Goal: Transaction & Acquisition: Obtain resource

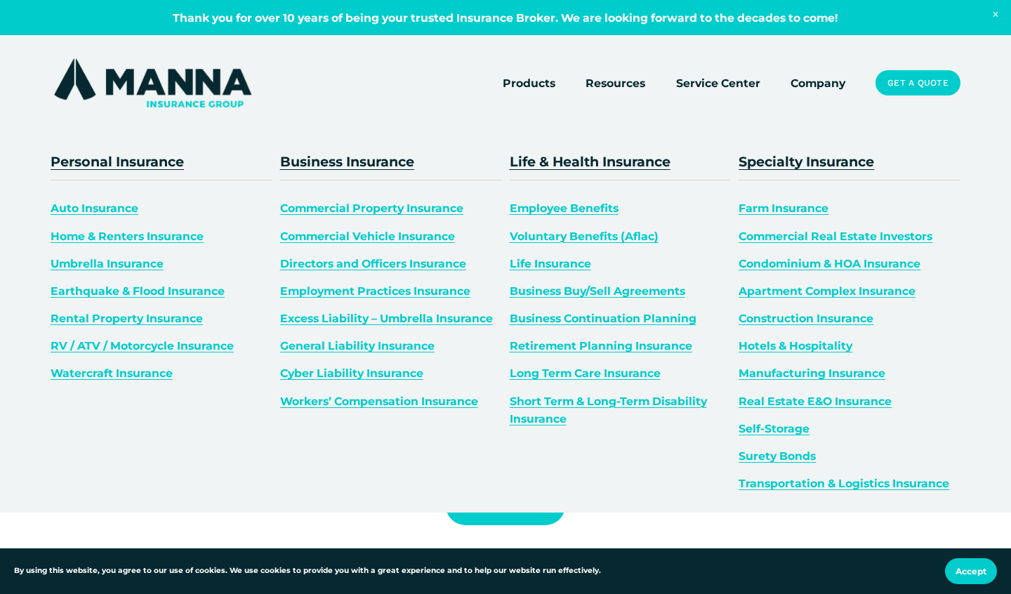
click at [338, 346] on link "General Liability Insurance" at bounding box center [357, 345] width 154 height 13
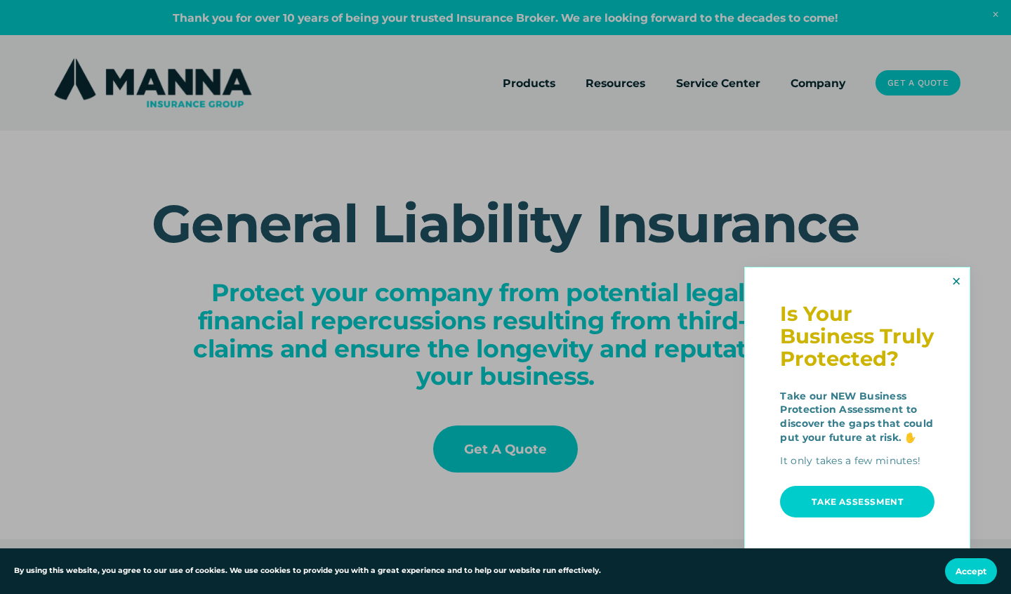
click at [950, 292] on link "Close" at bounding box center [956, 281] width 22 height 23
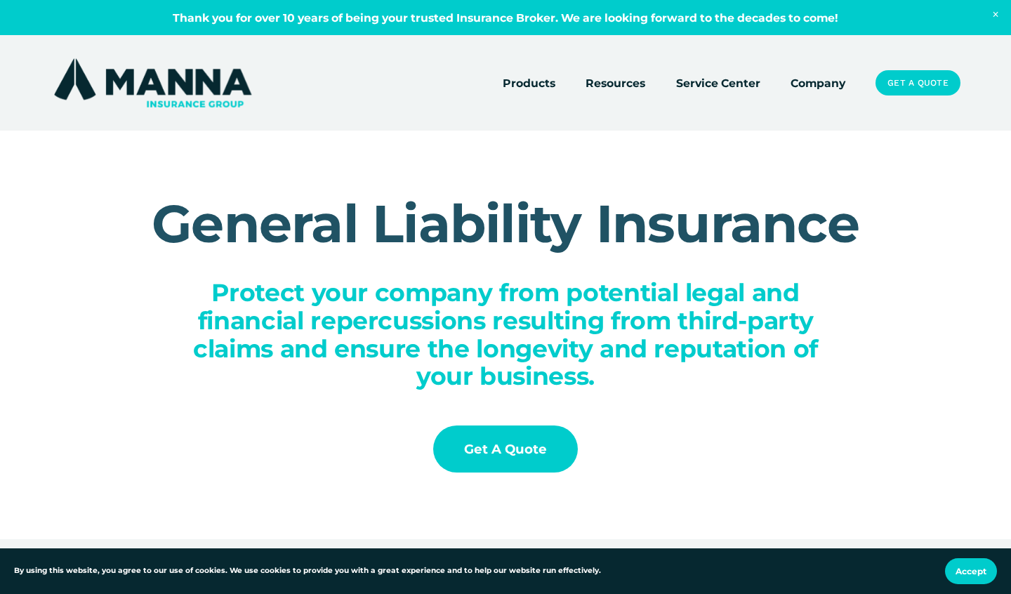
click at [915, 80] on link "Get a Quote" at bounding box center [917, 82] width 85 height 25
